Goal: Navigation & Orientation: Find specific page/section

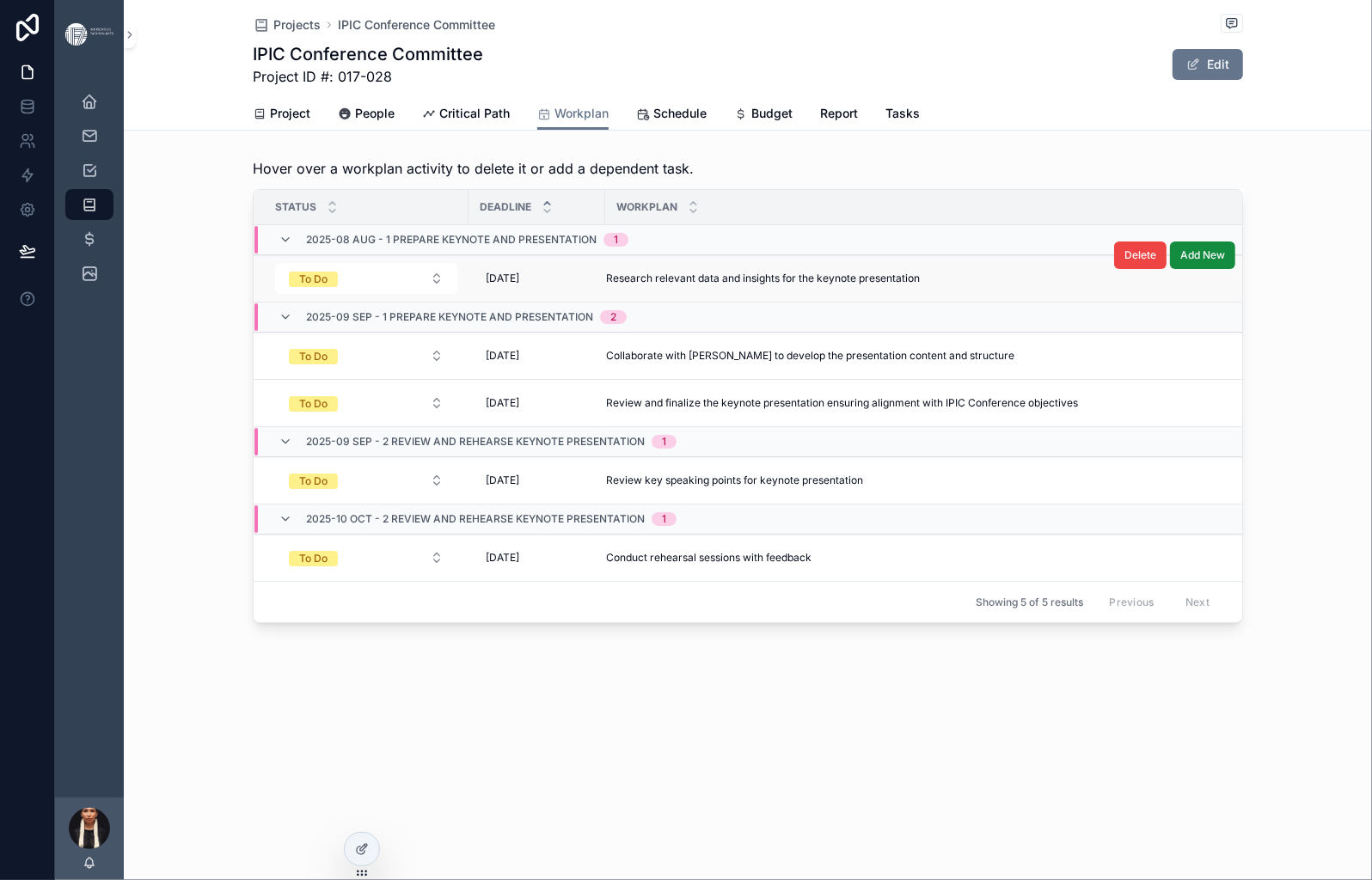
click at [641, 286] on span "Research relevant data and insights for the keynote presentation" at bounding box center [762, 277] width 314 height 14
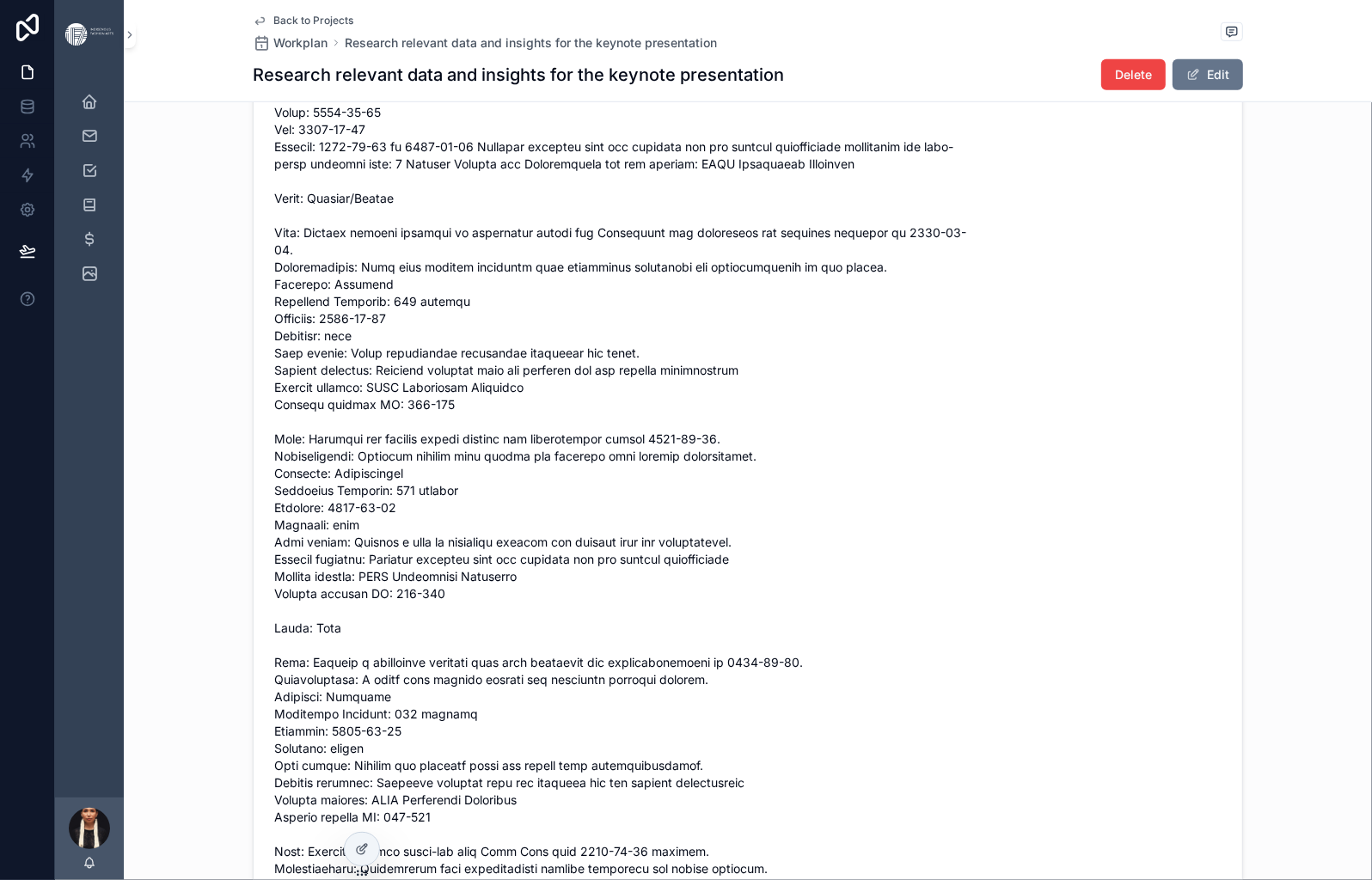
scroll to position [1055, 0]
click at [103, 183] on div "Tasks" at bounding box center [89, 170] width 27 height 27
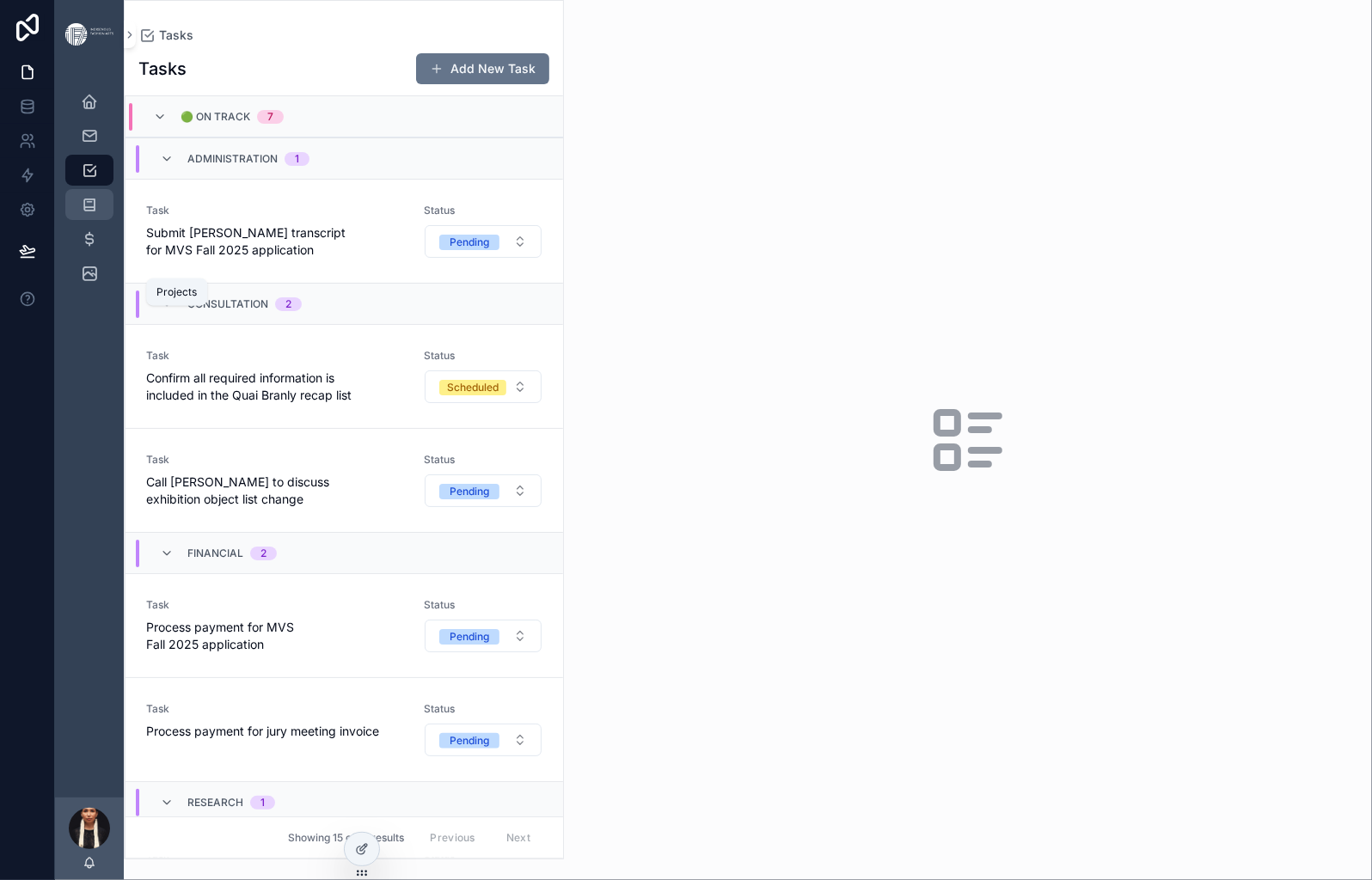
click at [98, 213] on icon "scrollable content" at bounding box center [89, 204] width 17 height 17
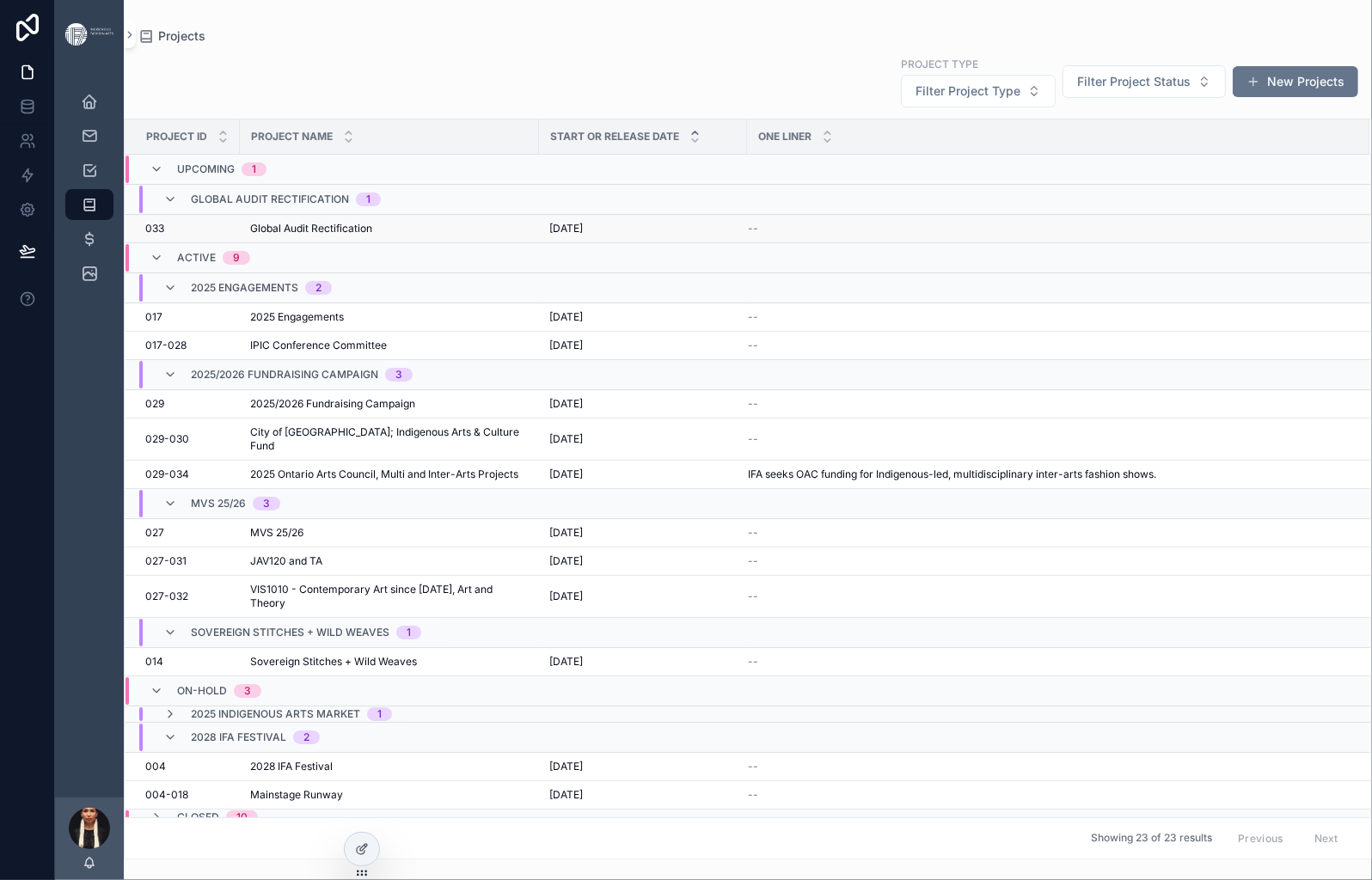
click at [372, 236] on span "Global Audit Rectification" at bounding box center [311, 228] width 122 height 14
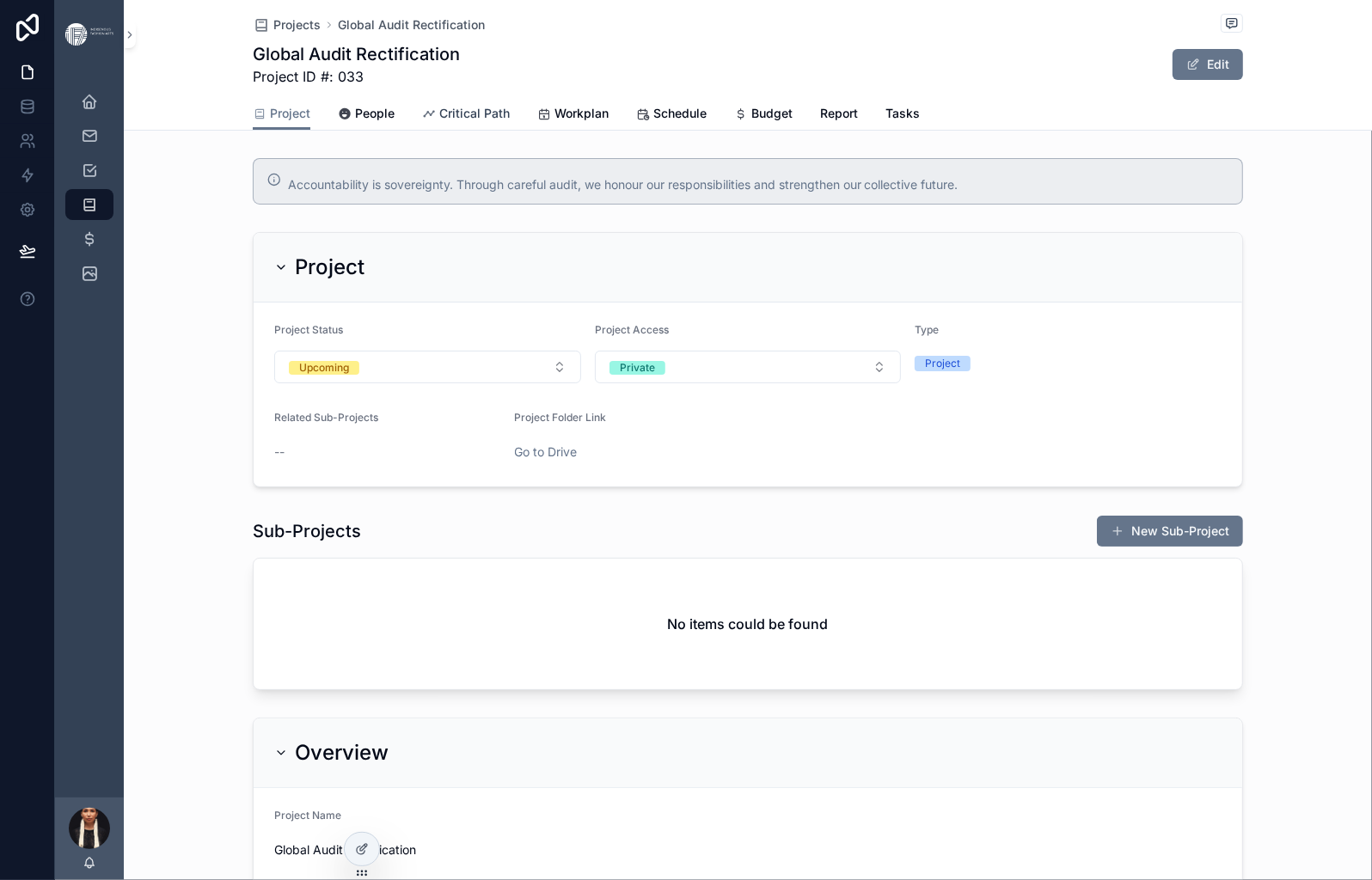
click at [510, 122] on span "Critical Path" at bounding box center [475, 113] width 70 height 17
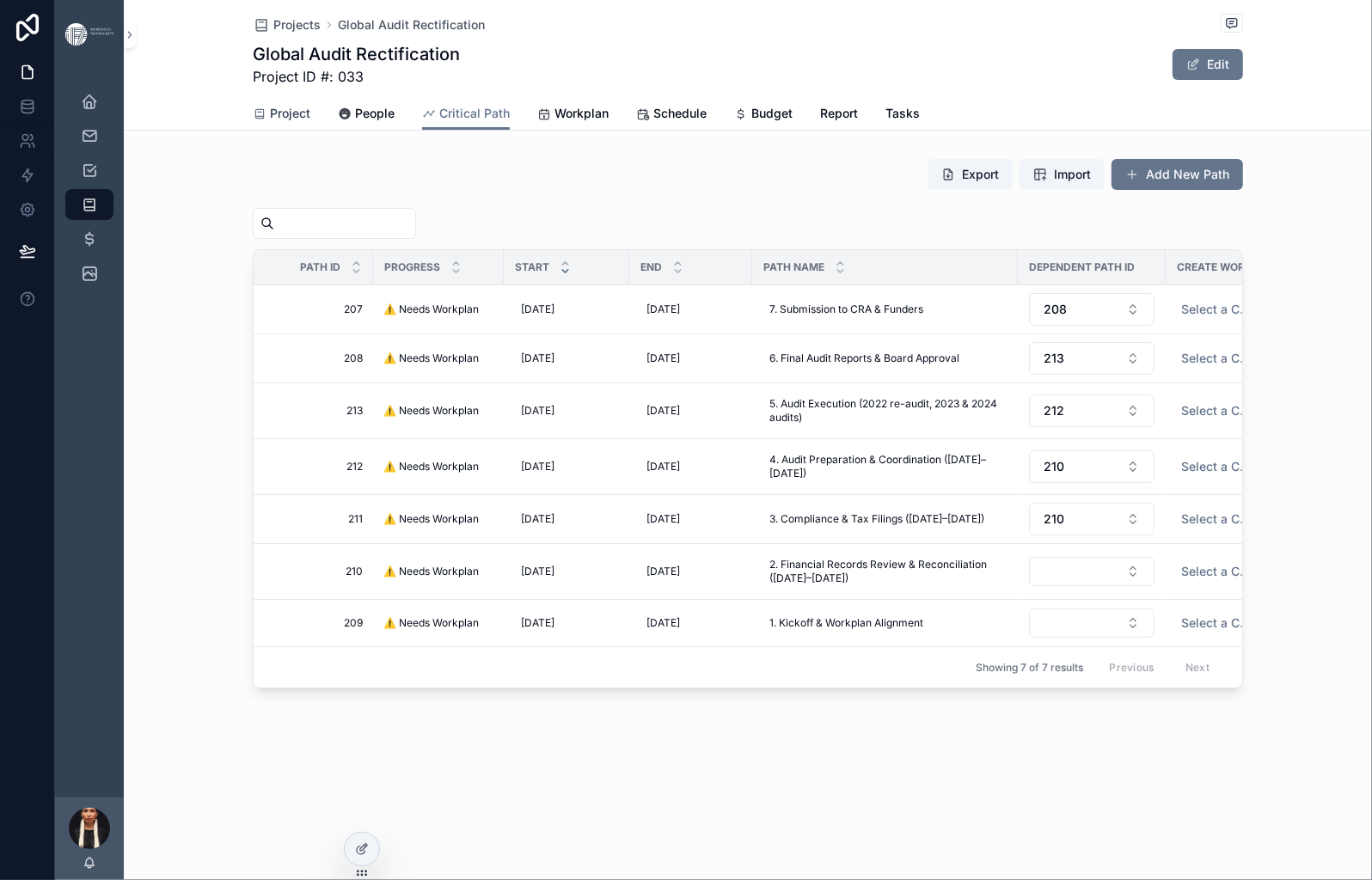
click at [270, 122] on span "Project" at bounding box center [290, 113] width 41 height 17
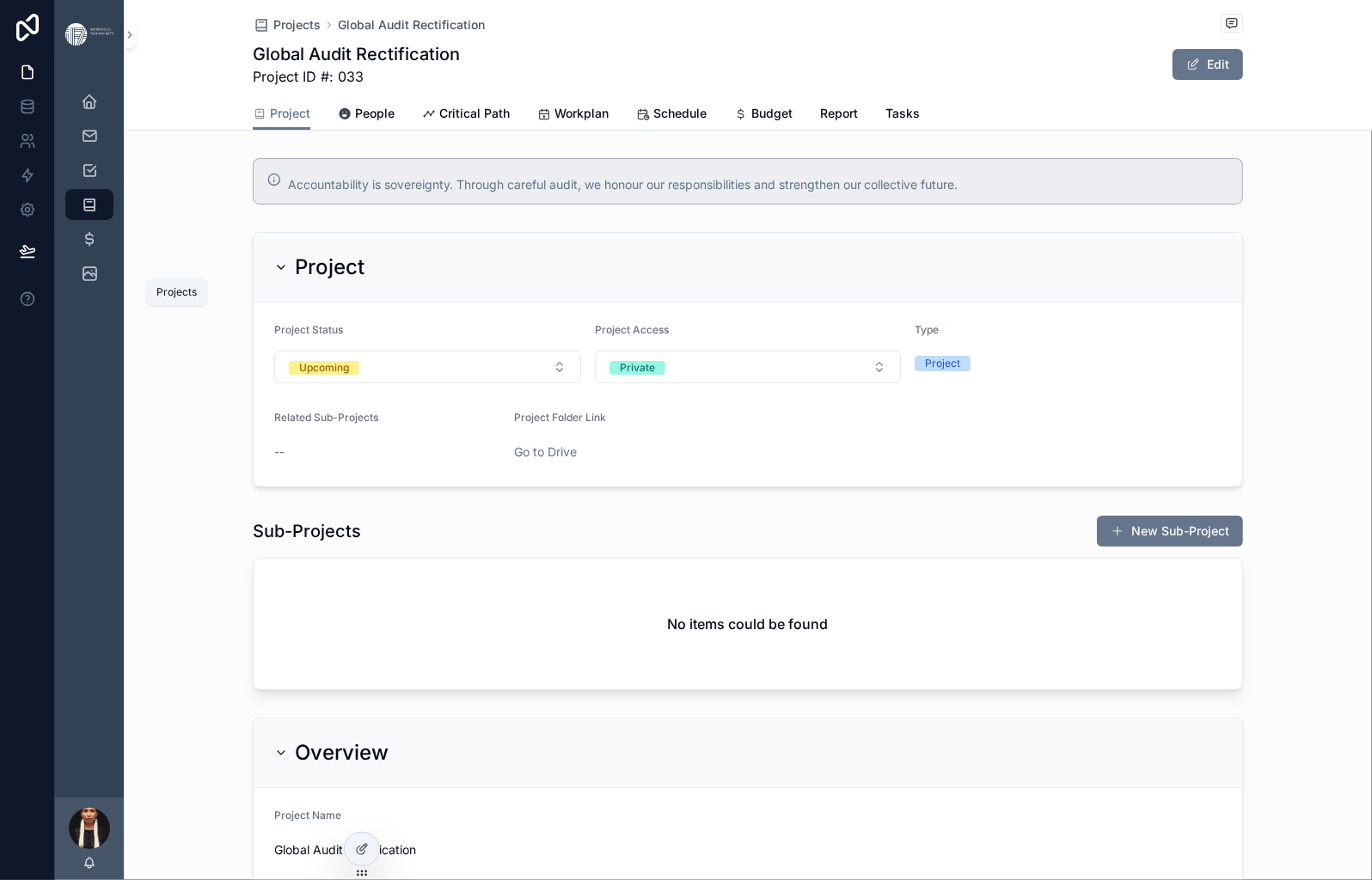
click at [98, 213] on icon "scrollable content" at bounding box center [89, 204] width 17 height 17
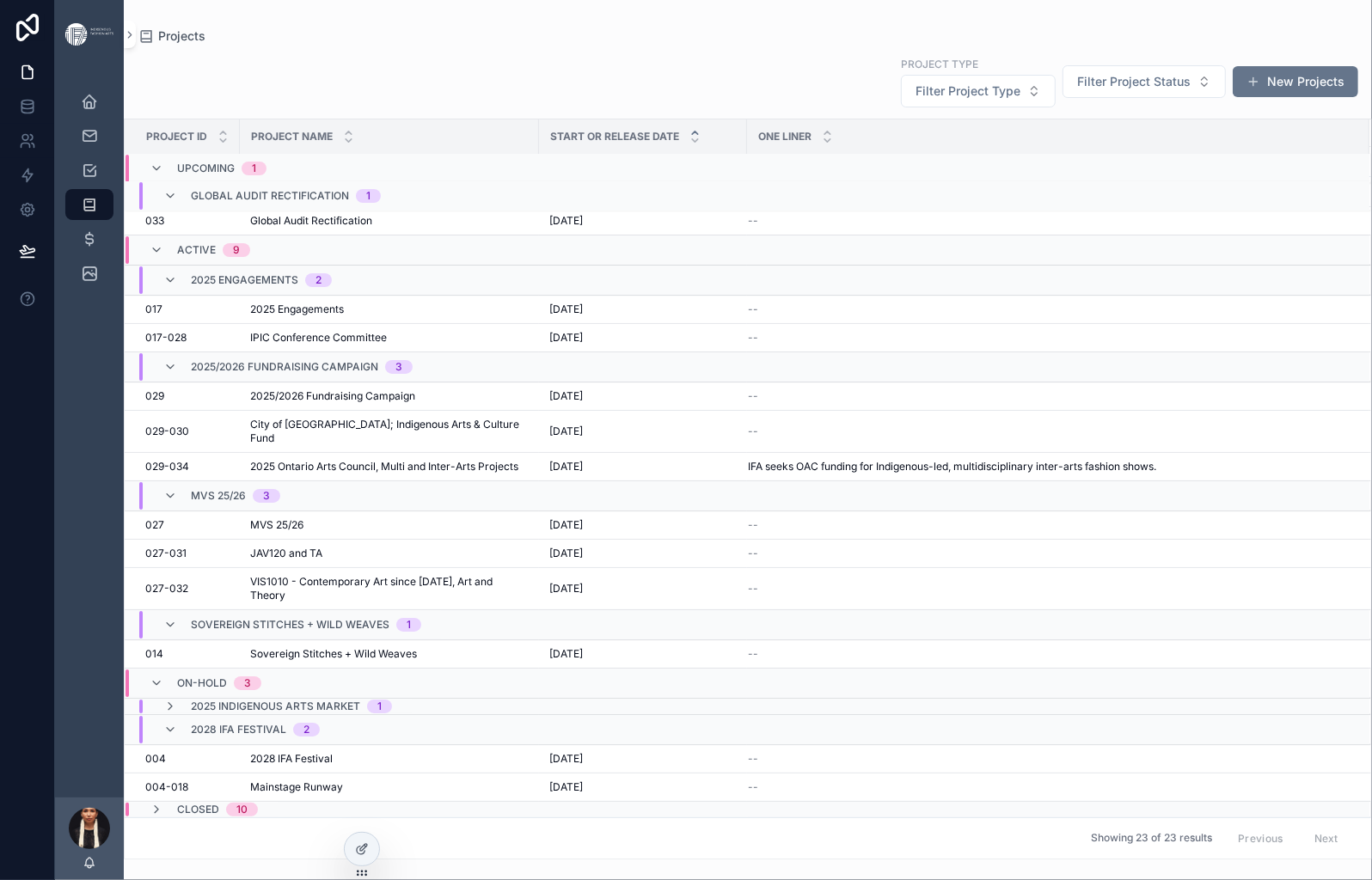
scroll to position [79, 0]
click at [230, 344] on div "017-028 017-028" at bounding box center [187, 337] width 84 height 14
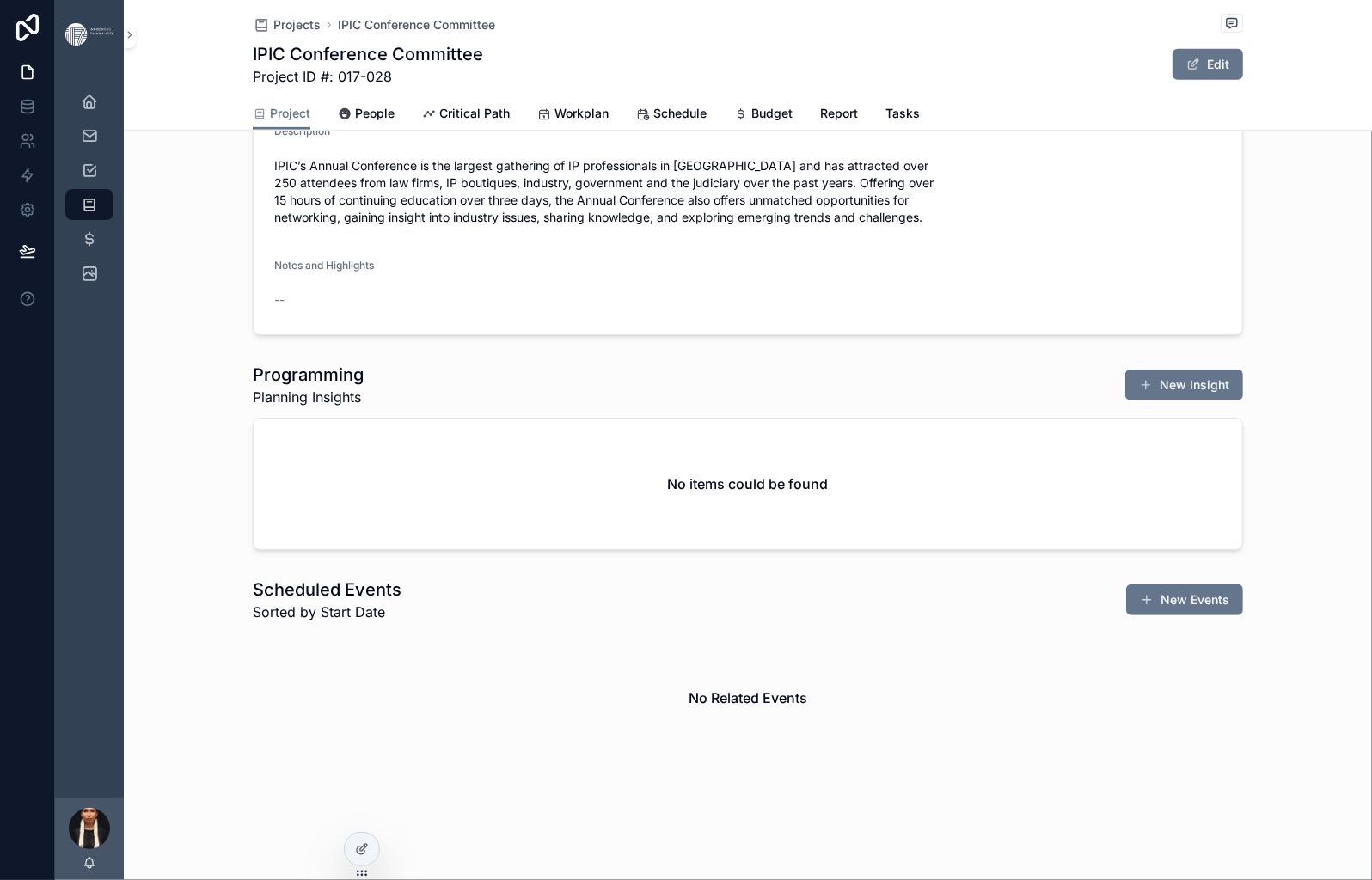
scroll to position [779, 0]
click at [510, 122] on span "Critical Path" at bounding box center [475, 113] width 70 height 17
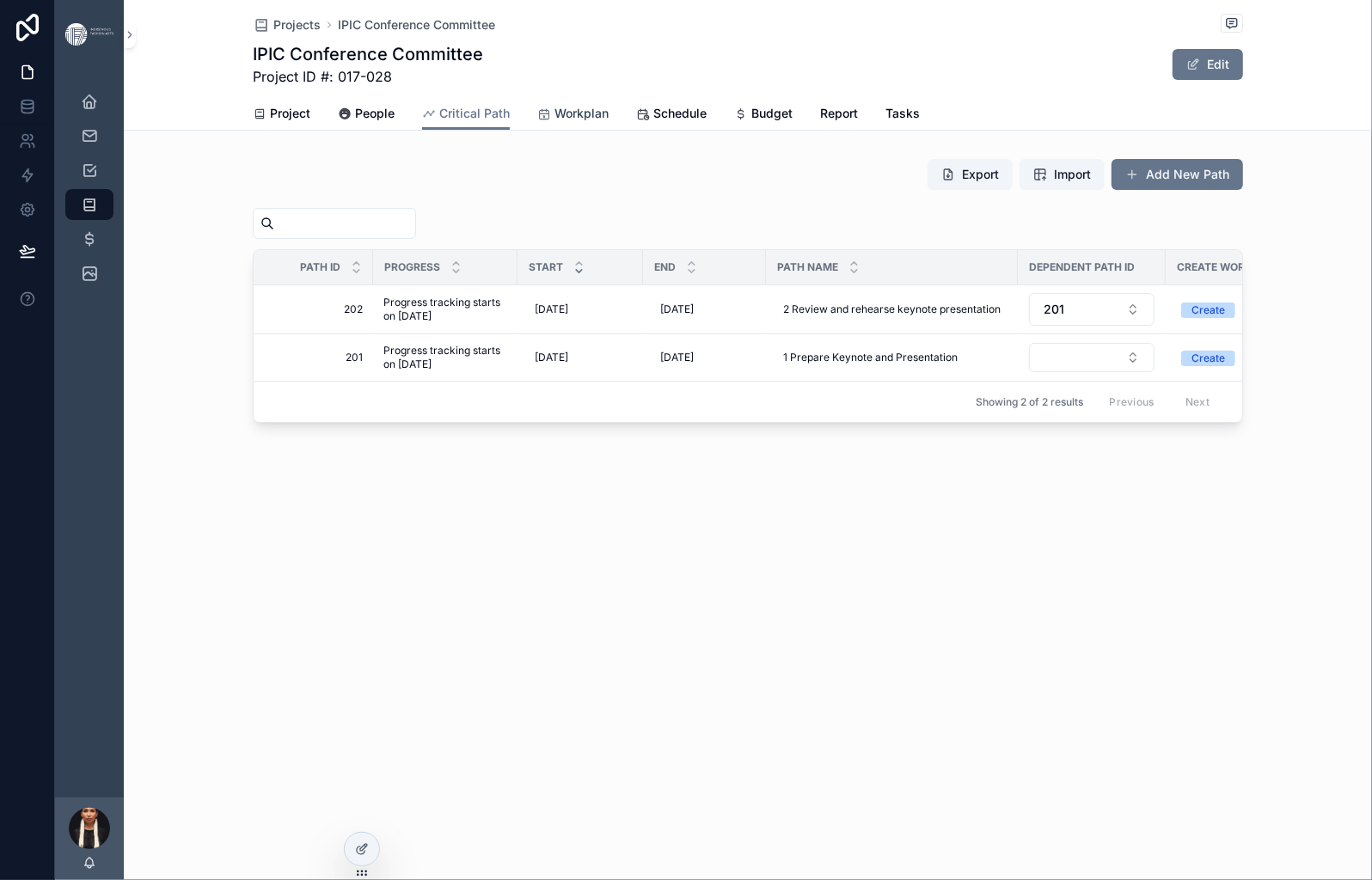
click at [608, 122] on span "Workplan" at bounding box center [581, 113] width 54 height 17
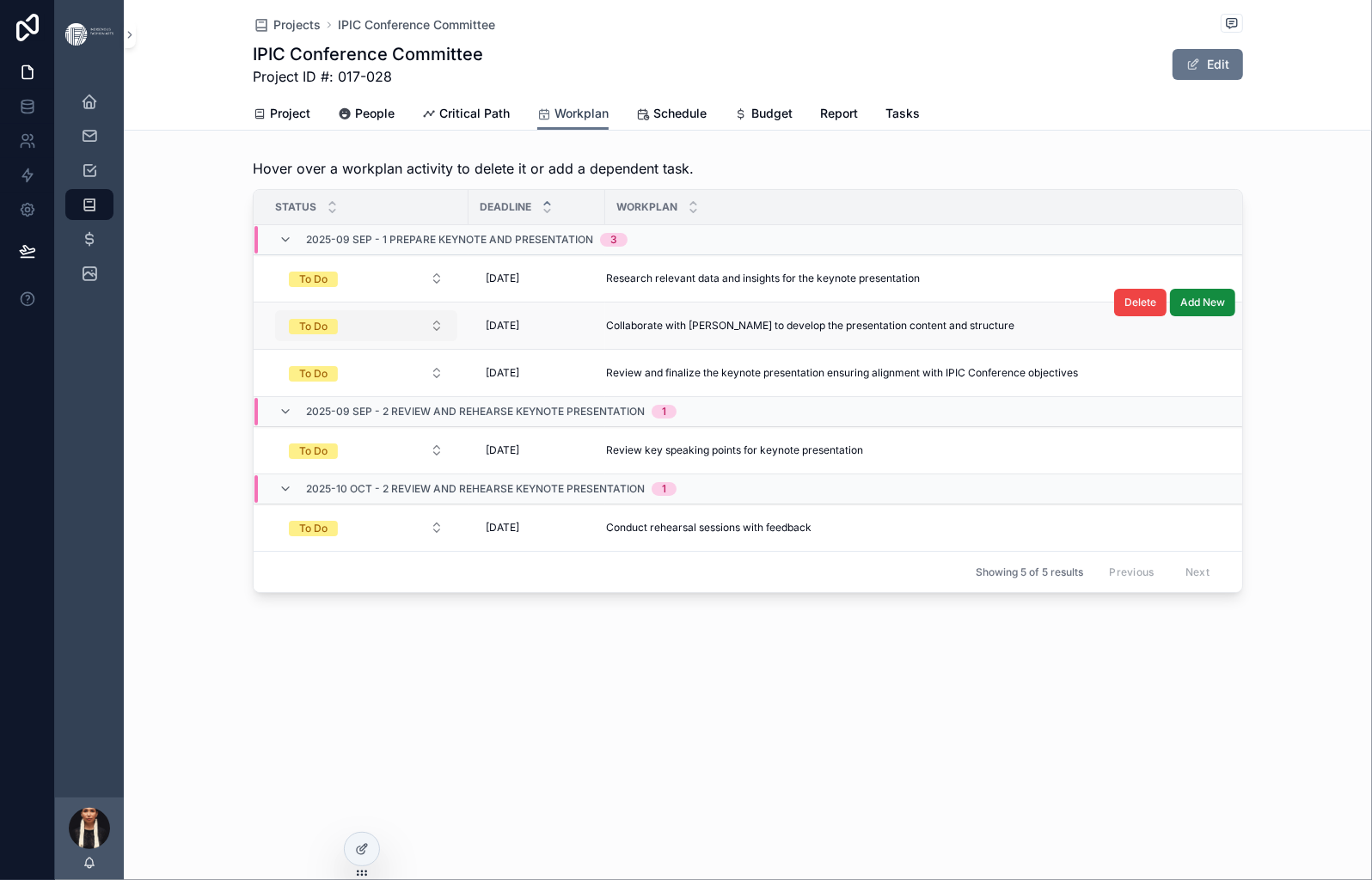
scroll to position [123, 0]
